Goal: Information Seeking & Learning: Learn about a topic

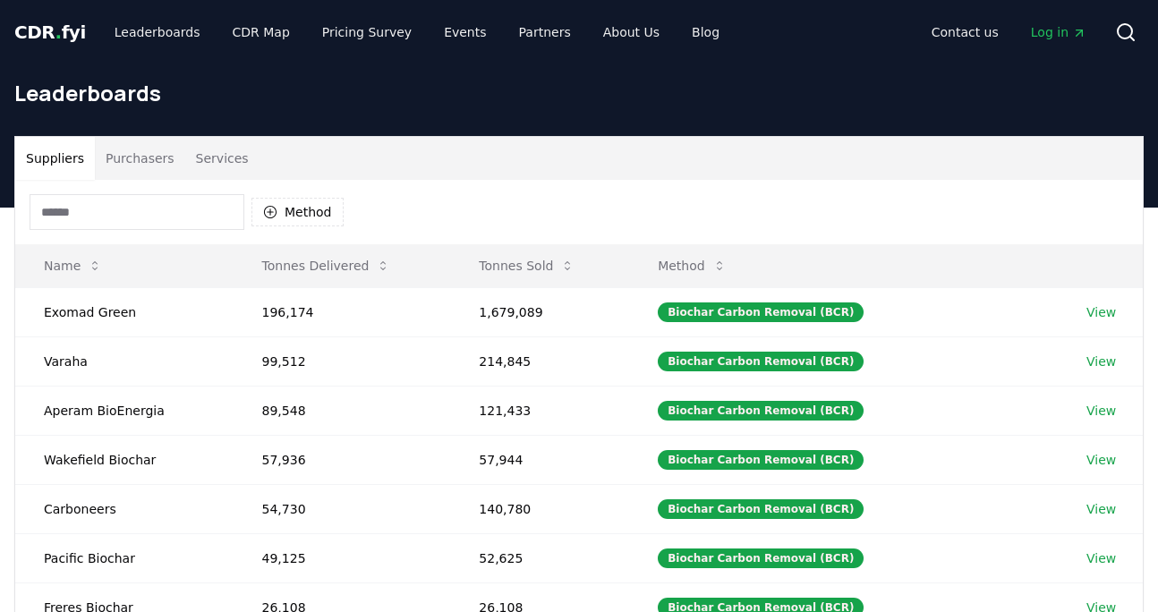
click at [138, 210] on input at bounding box center [137, 212] width 215 height 36
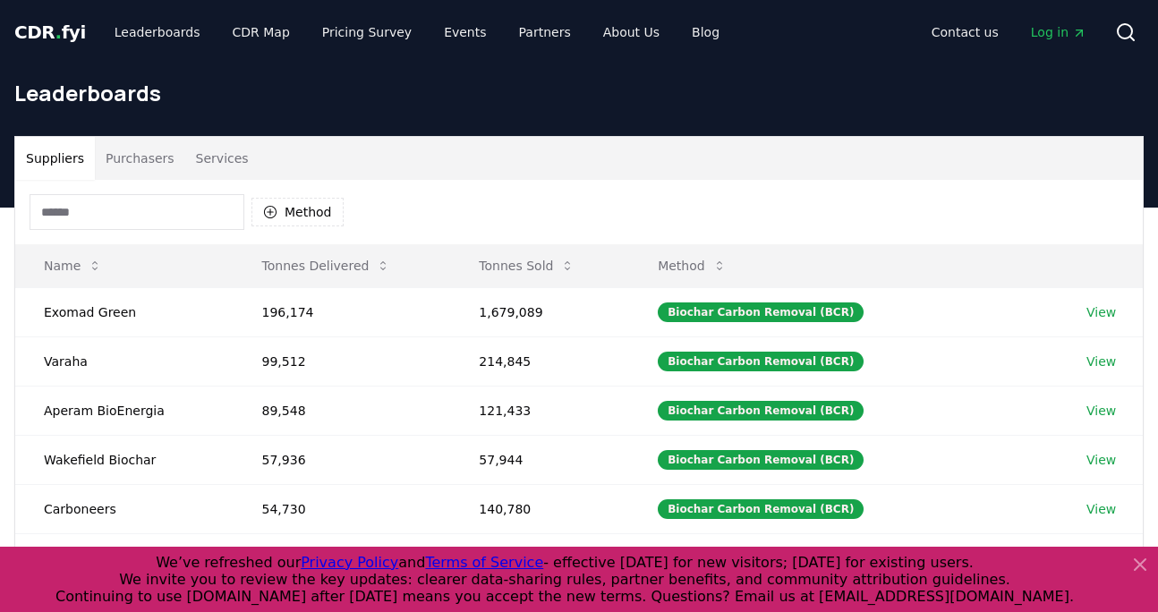
paste input "****"
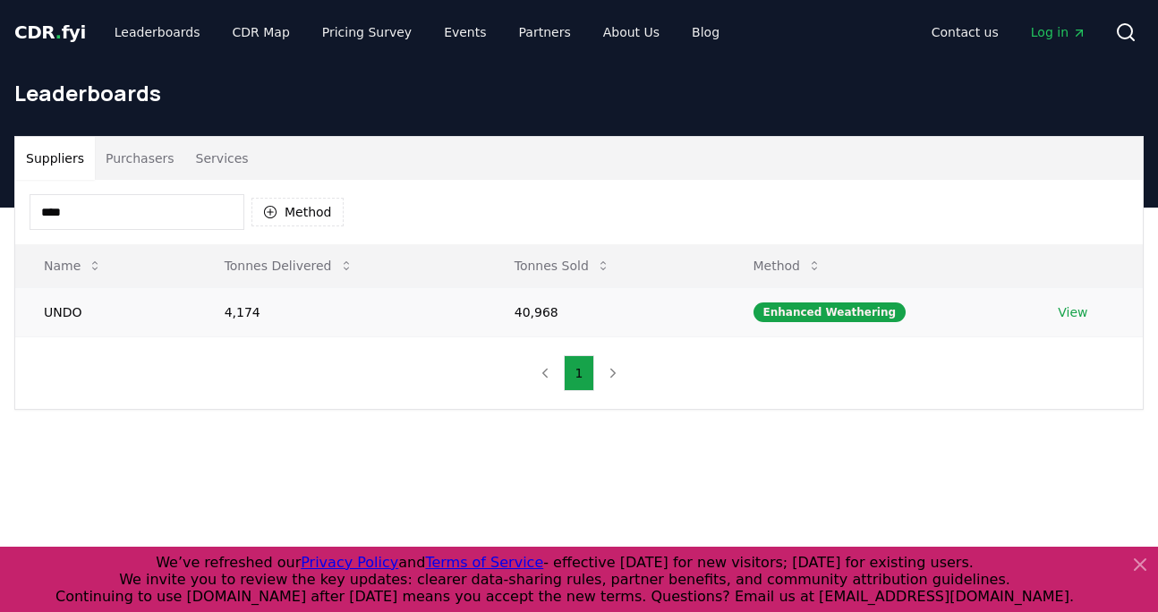
type input "****"
click at [1075, 310] on link "View" at bounding box center [1073, 312] width 30 height 18
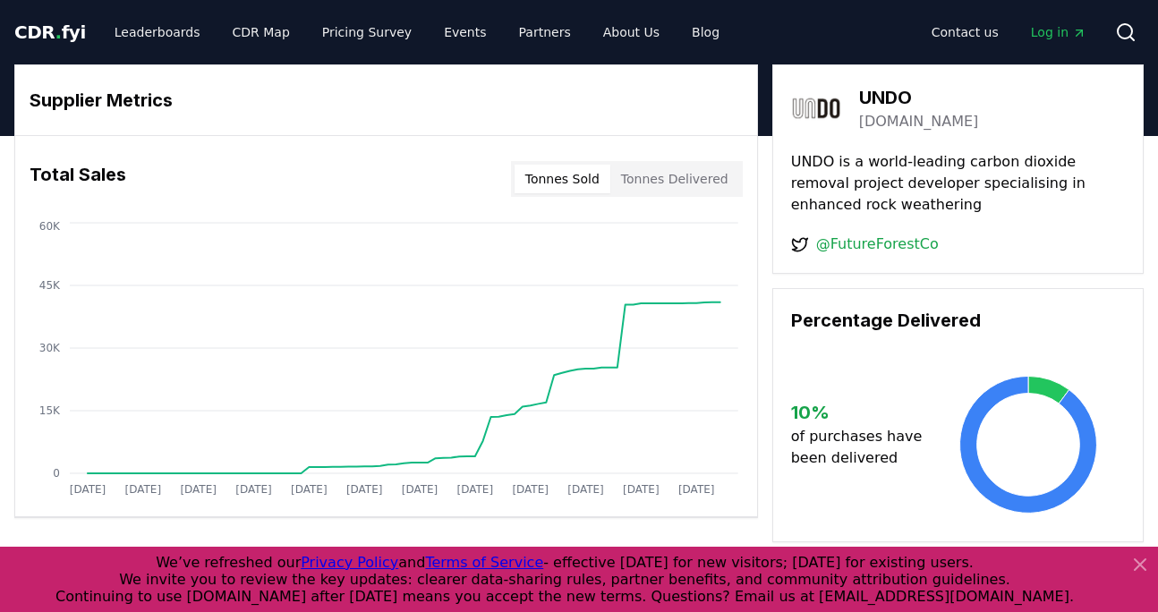
click at [582, 176] on button "Tonnes Sold" at bounding box center [562, 179] width 96 height 29
click at [684, 189] on button "Tonnes Delivered" at bounding box center [674, 179] width 129 height 29
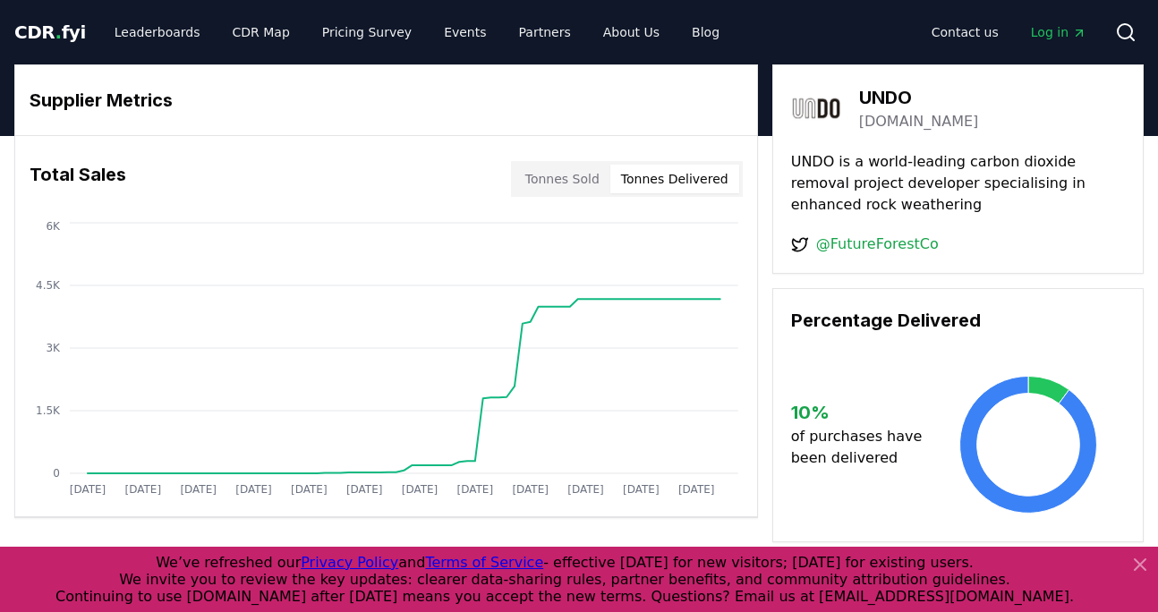
click at [584, 178] on button "Tonnes Sold" at bounding box center [562, 179] width 96 height 29
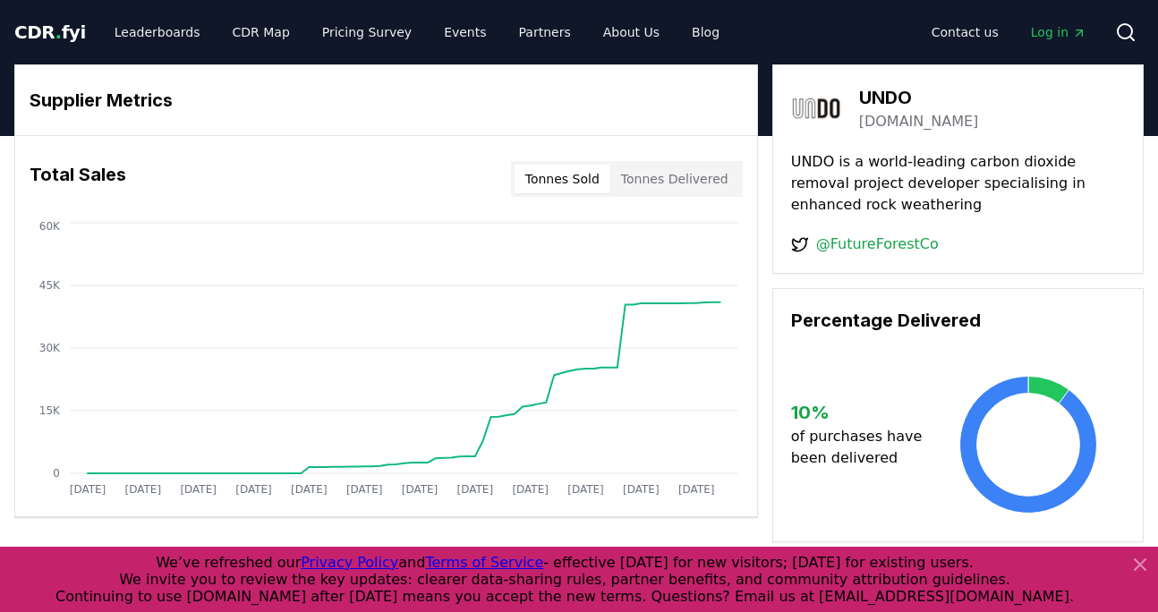
click at [666, 178] on button "Tonnes Delivered" at bounding box center [674, 179] width 129 height 29
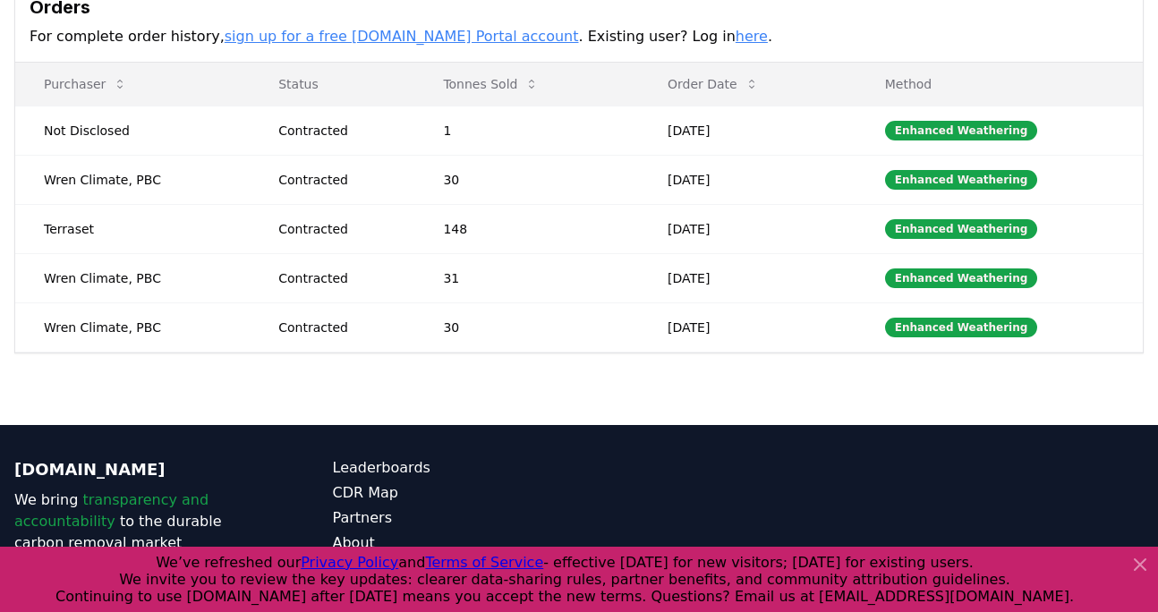
scroll to position [676, 0]
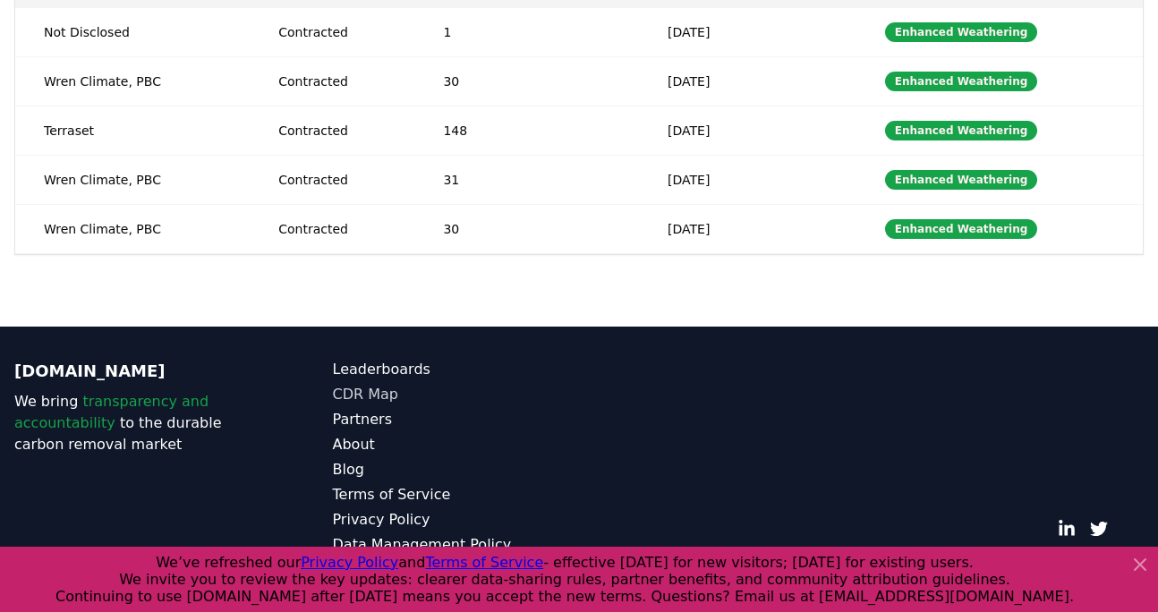
click at [366, 395] on link "CDR Map" at bounding box center [456, 394] width 247 height 21
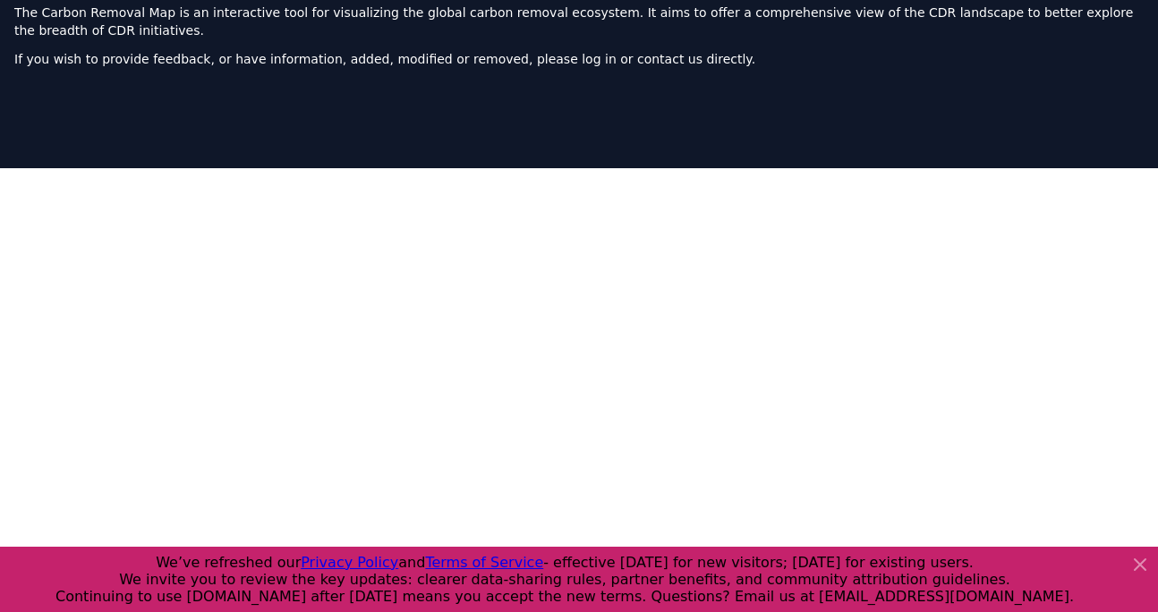
scroll to position [569, 0]
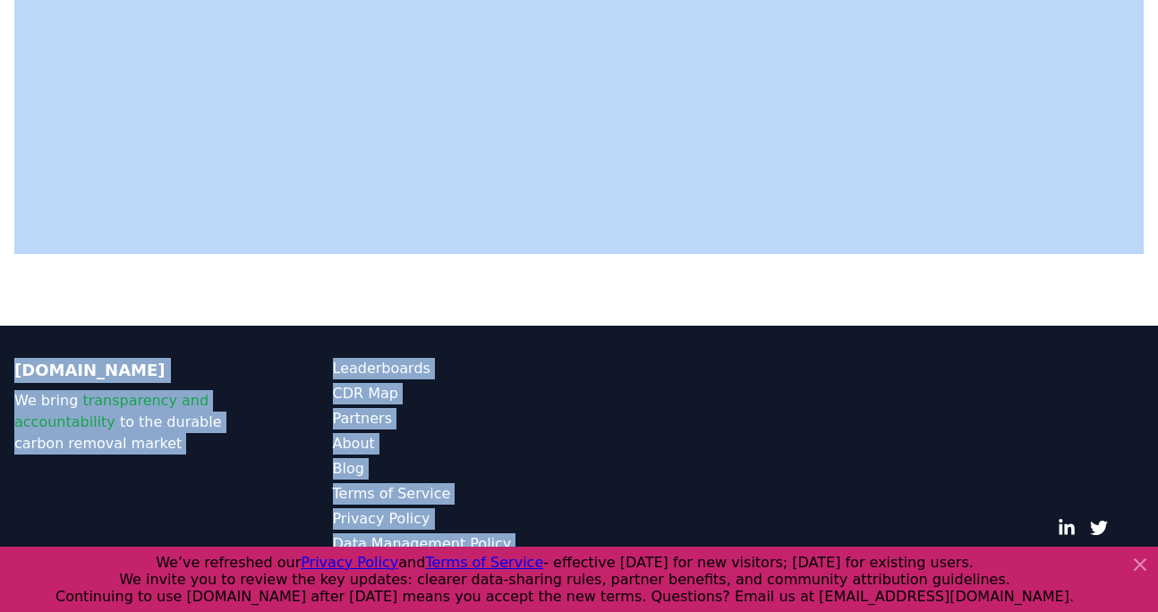
drag, startPoint x: 721, startPoint y: 310, endPoint x: 666, endPoint y: 404, distance: 108.3
click at [666, 406] on div "CDR . fyi Leaderboards CDR Map Pricing Survey Events Partners About Us Blog Con…" at bounding box center [579, 21] width 1158 height 1181
click at [666, 404] on div "© 2025 [DOMAIN_NAME]. All rights reserved." at bounding box center [896, 469] width 493 height 222
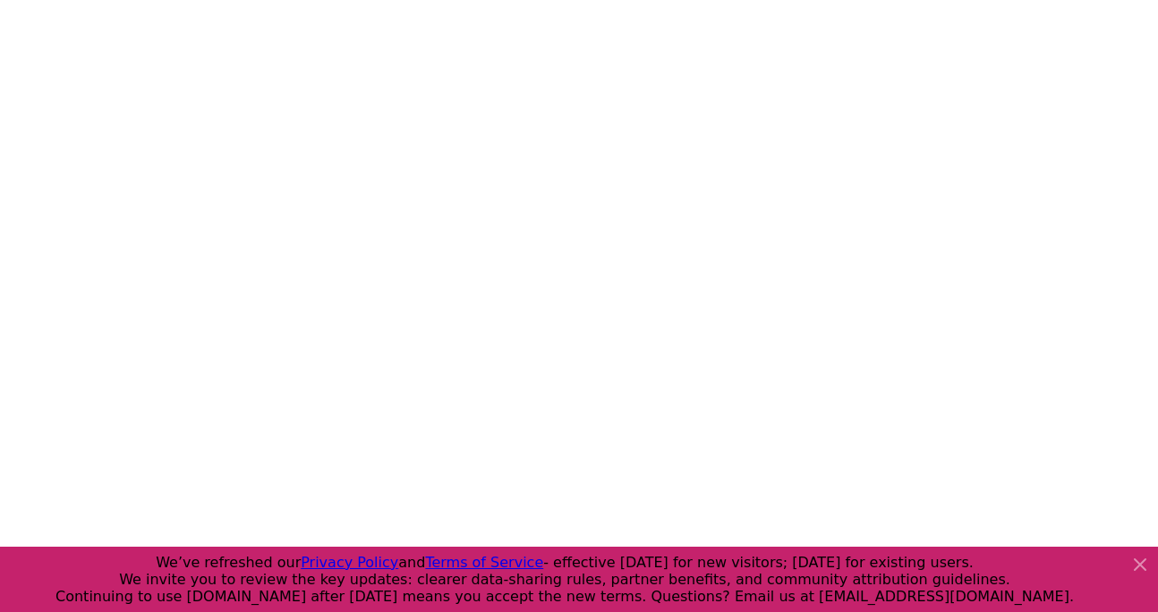
scroll to position [313, 0]
